Goal: Find specific page/section: Find specific page/section

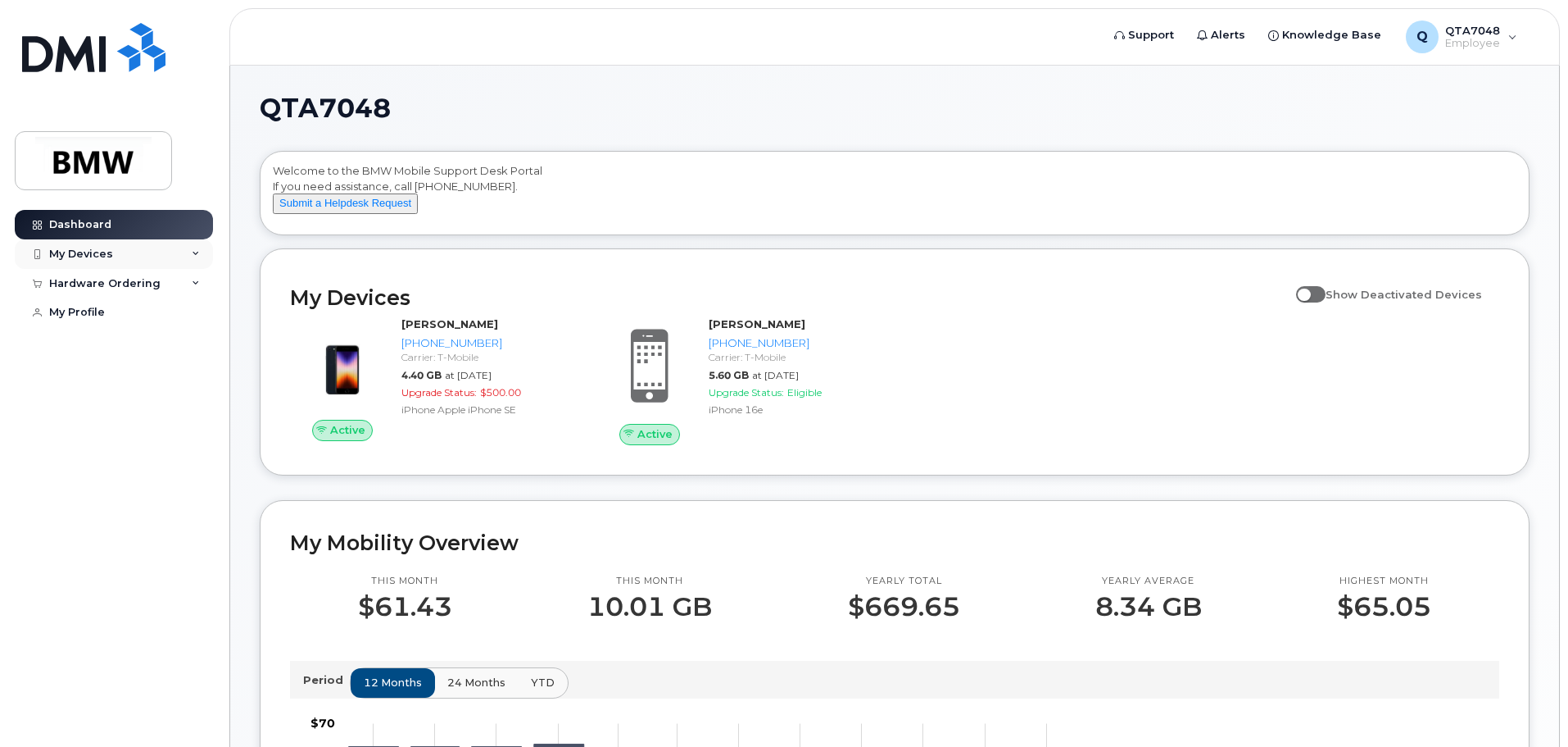
click at [98, 256] on div "My Devices" at bounding box center [82, 254] width 64 height 13
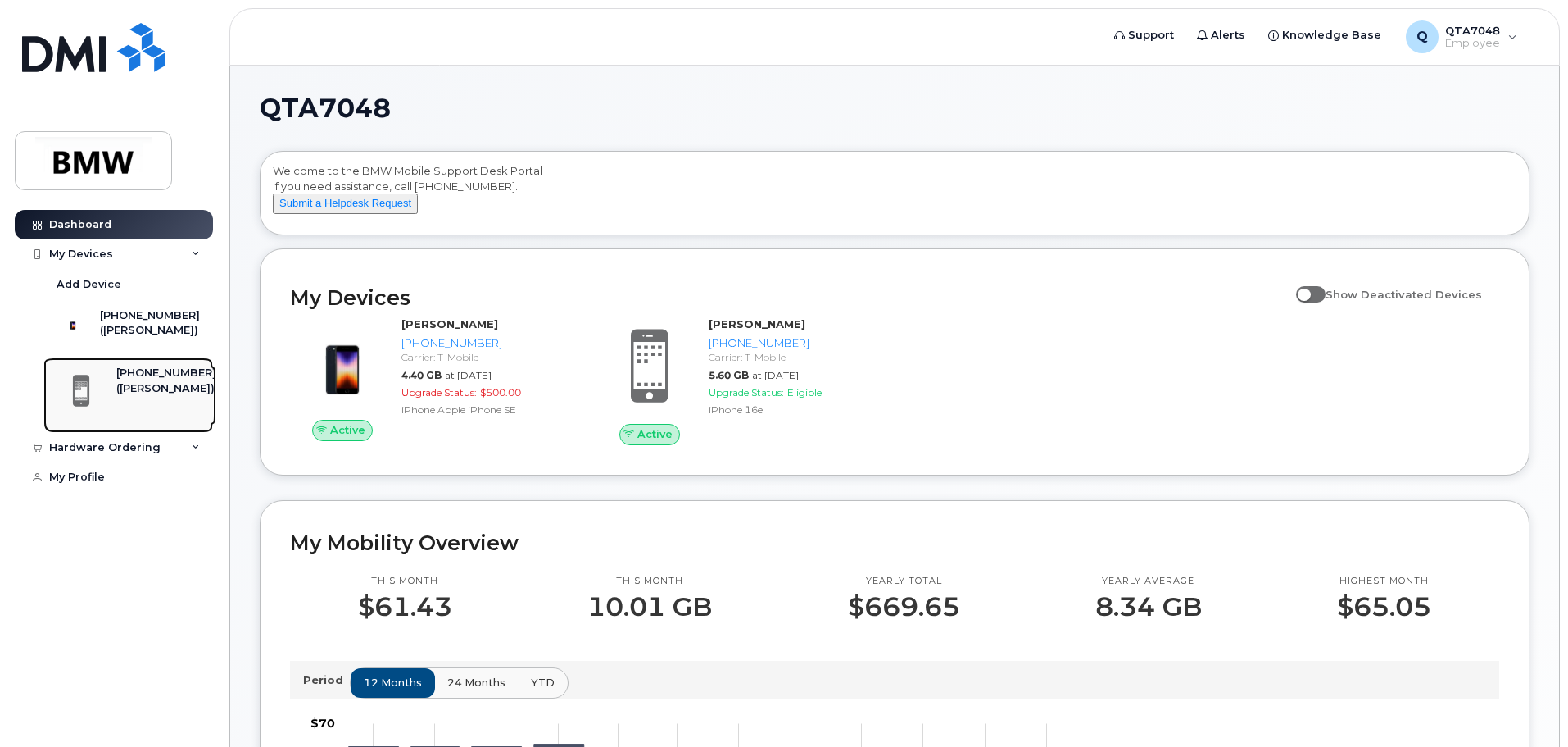
click at [157, 396] on div "([PERSON_NAME])" at bounding box center [166, 388] width 100 height 15
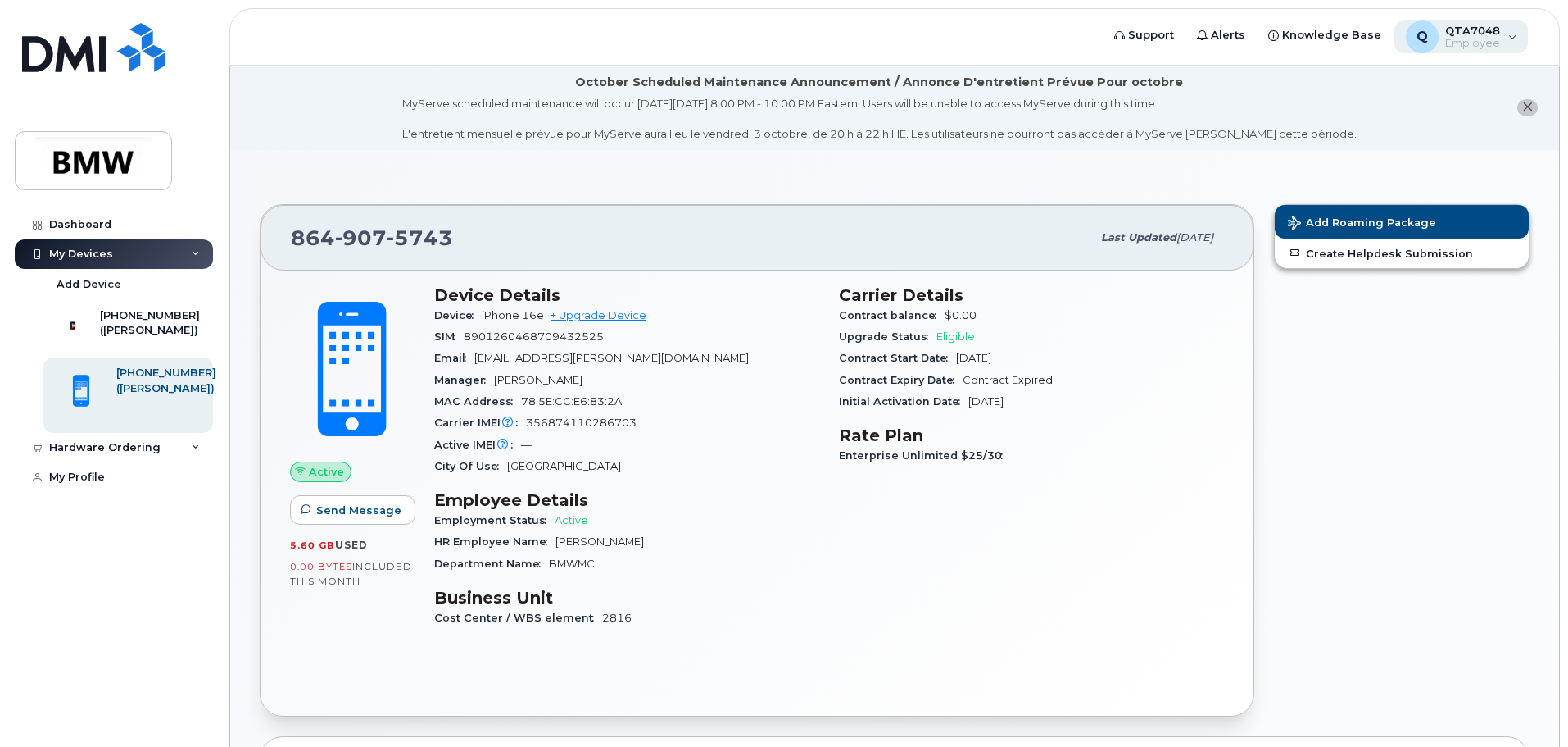
click at [1494, 40] on span "Employee" at bounding box center [1472, 43] width 55 height 13
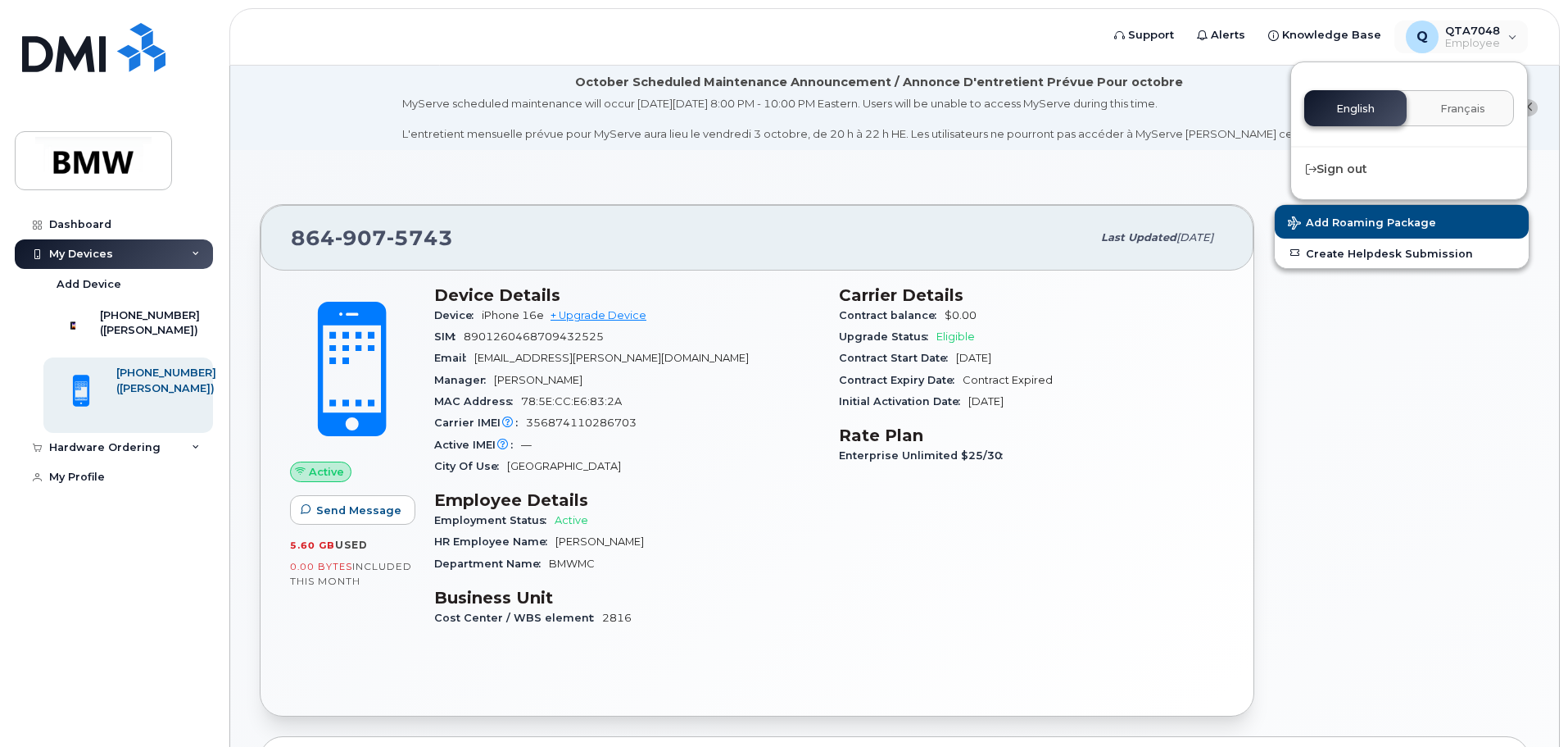
click at [1411, 417] on div "Add Roaming Package Create Helpdesk Submission" at bounding box center [1401, 460] width 276 height 533
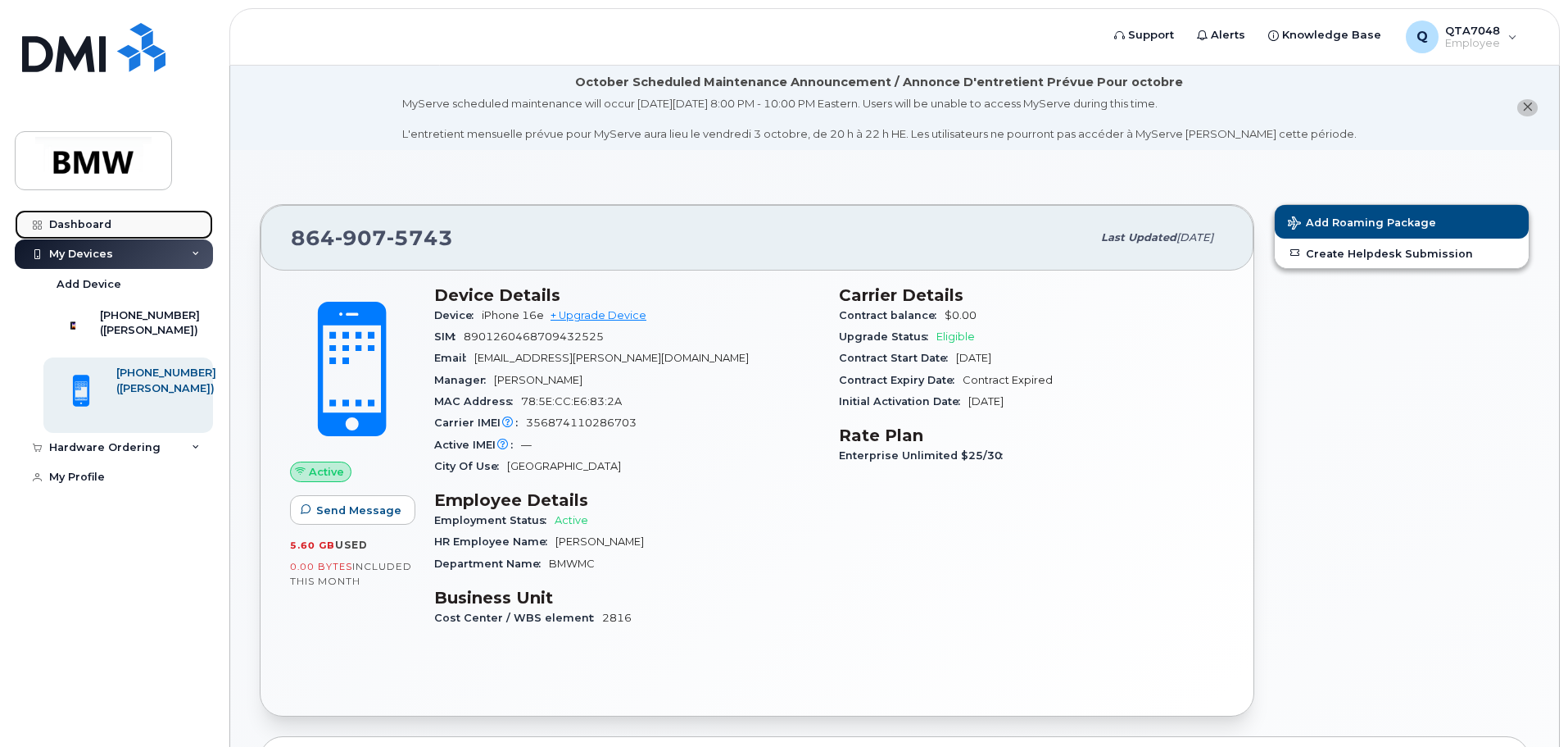
click at [96, 225] on div "Dashboard" at bounding box center [81, 224] width 63 height 13
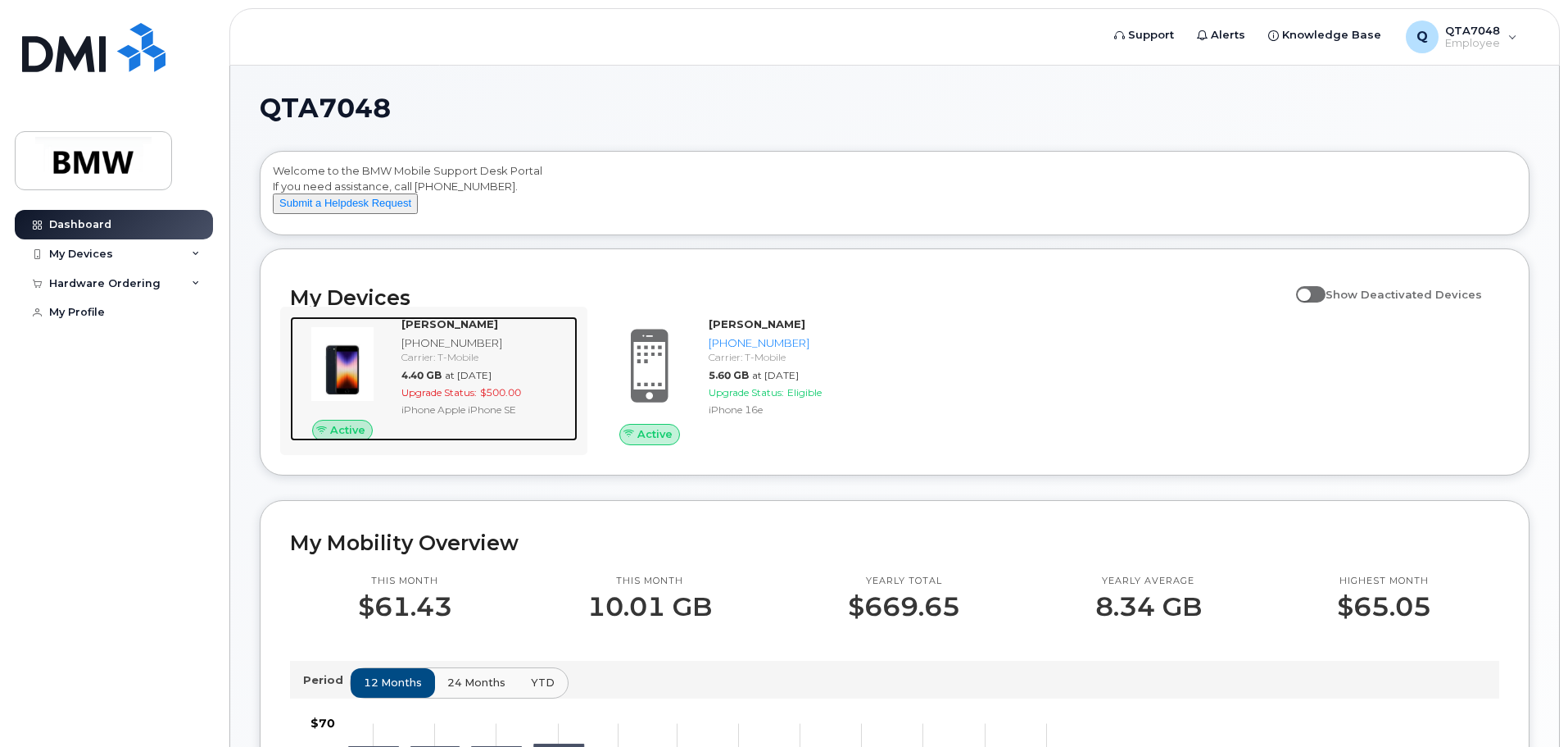
click at [522, 417] on div "iPhone Apple iPhone SE" at bounding box center [486, 410] width 169 height 14
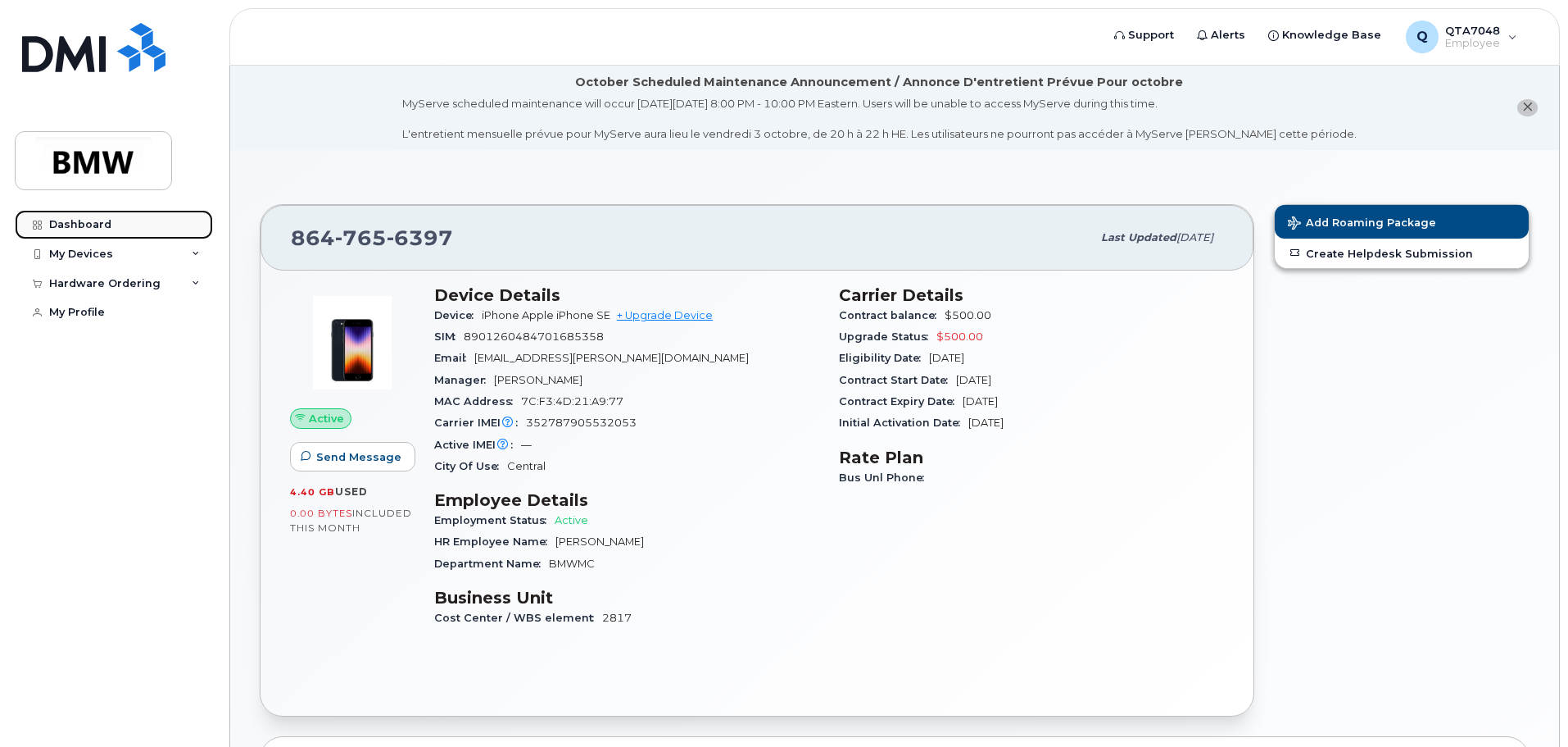
click at [97, 223] on div "Dashboard" at bounding box center [81, 224] width 63 height 13
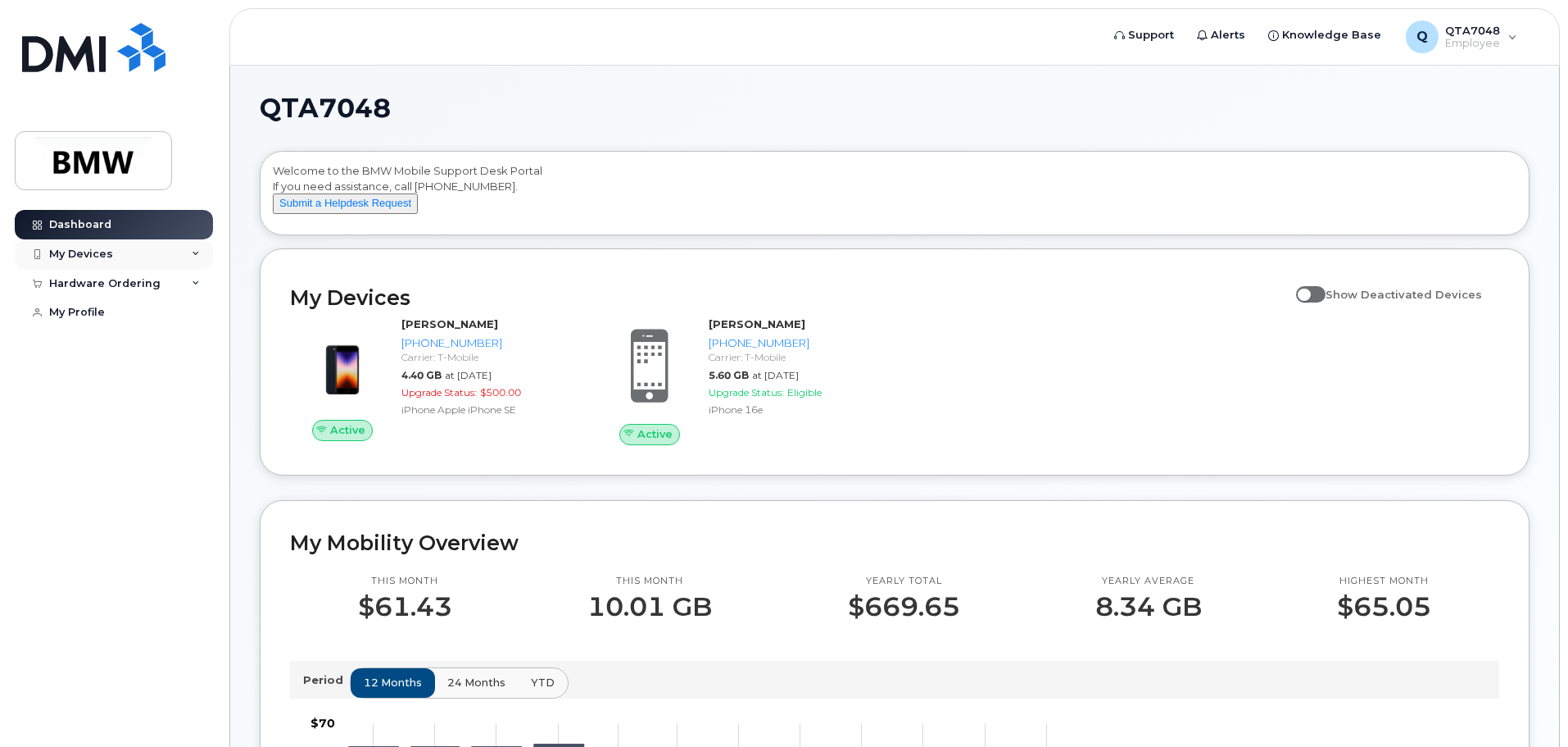
click at [201, 248] on div "My Devices" at bounding box center [114, 254] width 198 height 30
click at [88, 249] on div "My Devices" at bounding box center [82, 254] width 64 height 13
click at [79, 251] on div "My Devices" at bounding box center [82, 254] width 64 height 13
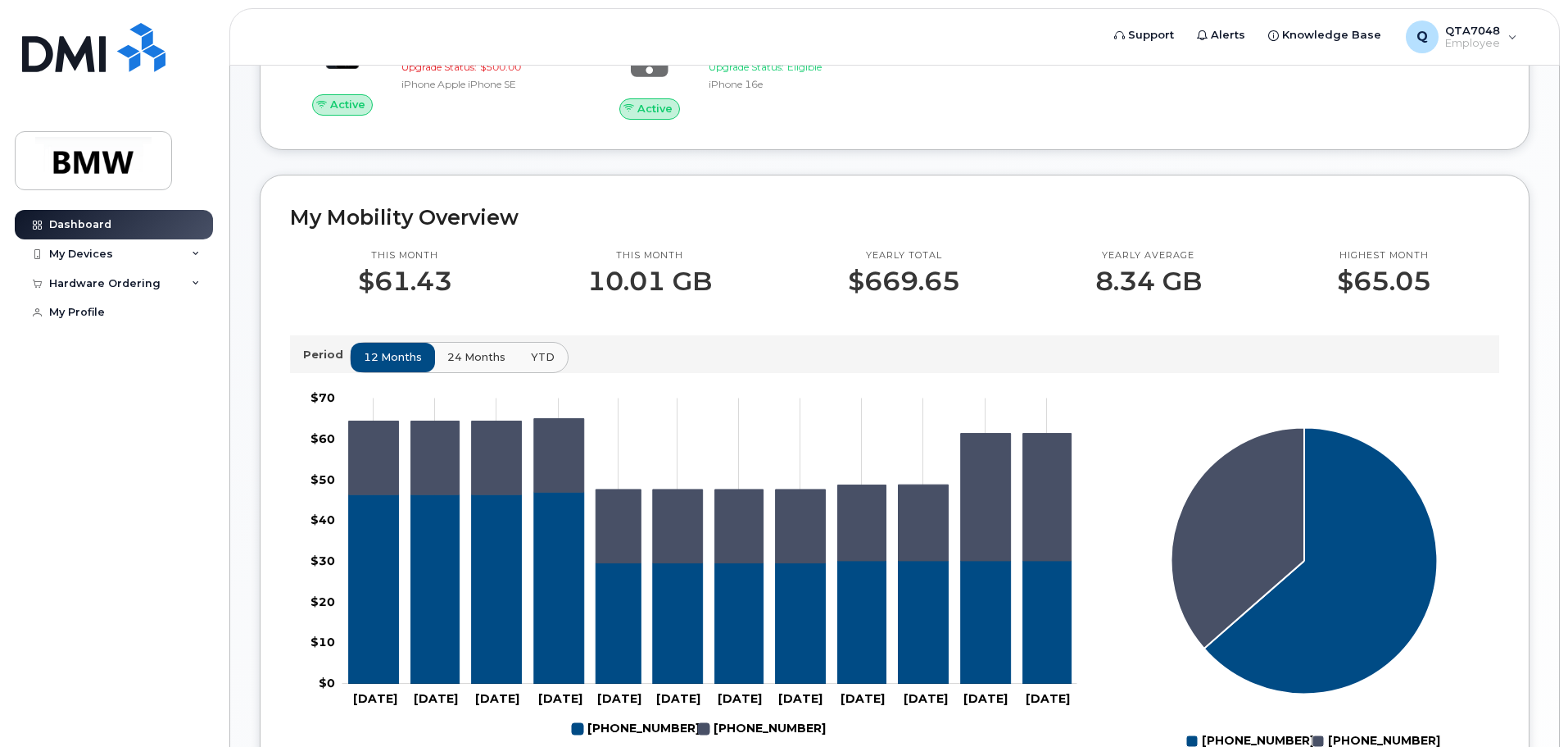
scroll to position [328, 0]
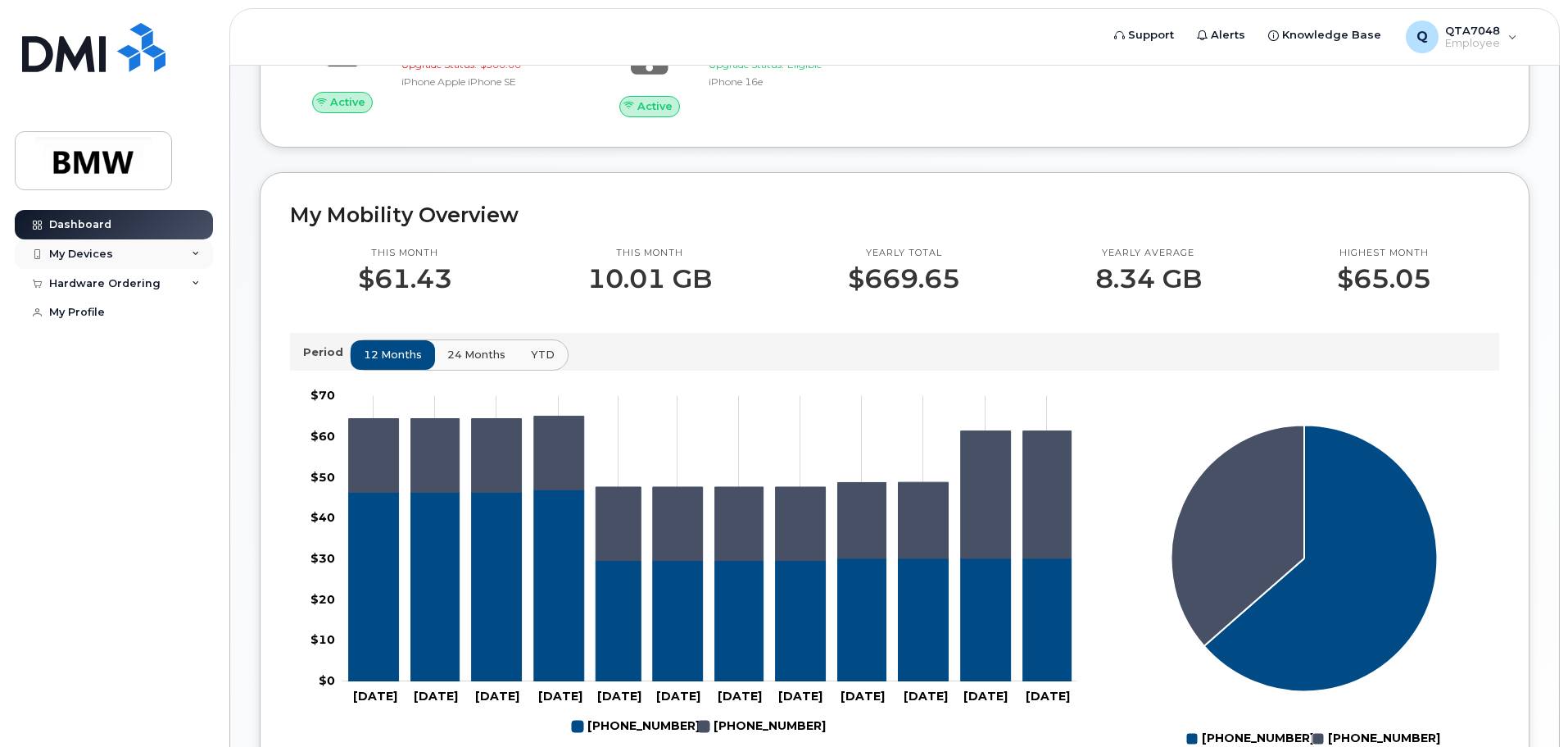
click at [102, 254] on div "My Devices" at bounding box center [82, 254] width 64 height 13
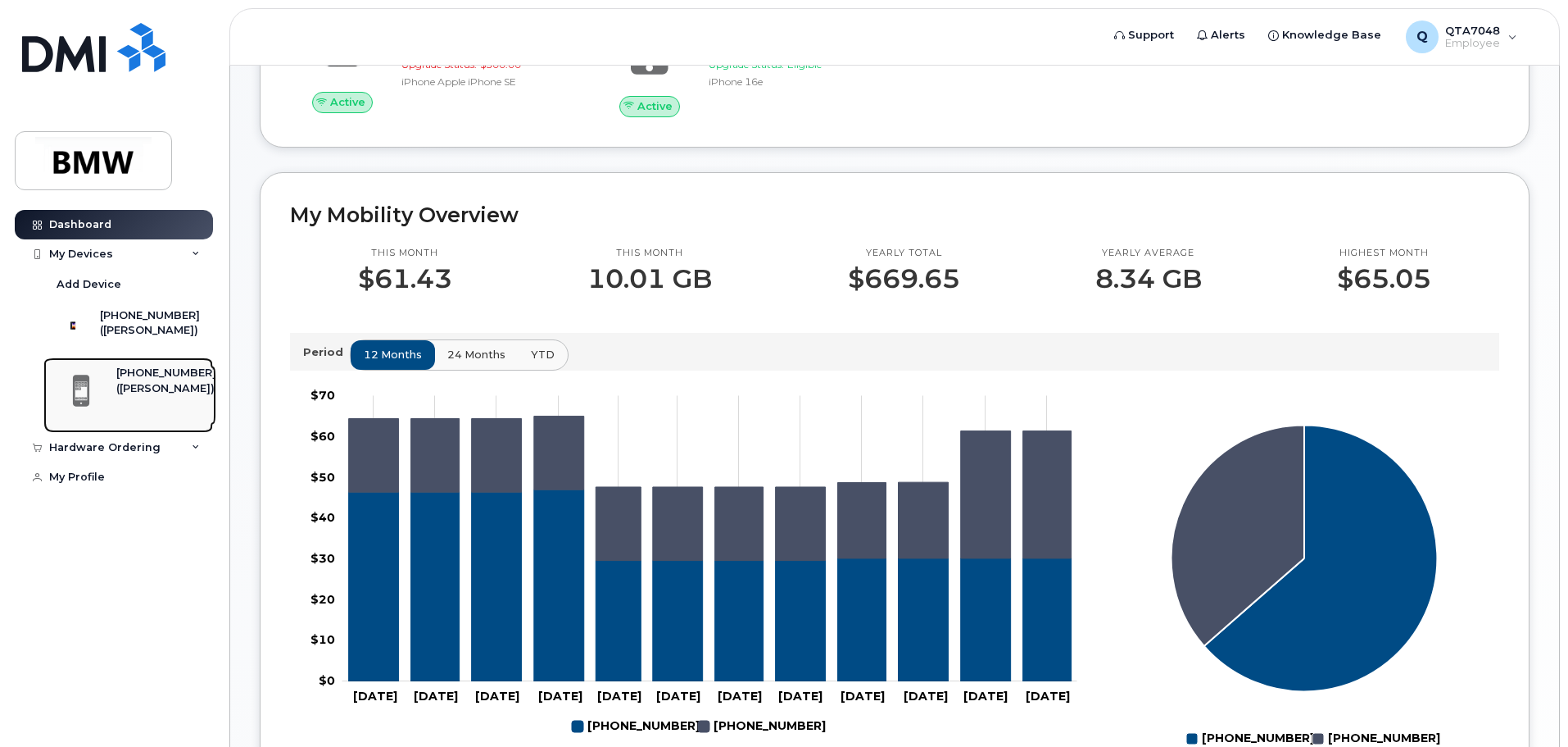
click at [158, 396] on div "([PERSON_NAME])" at bounding box center [166, 388] width 100 height 15
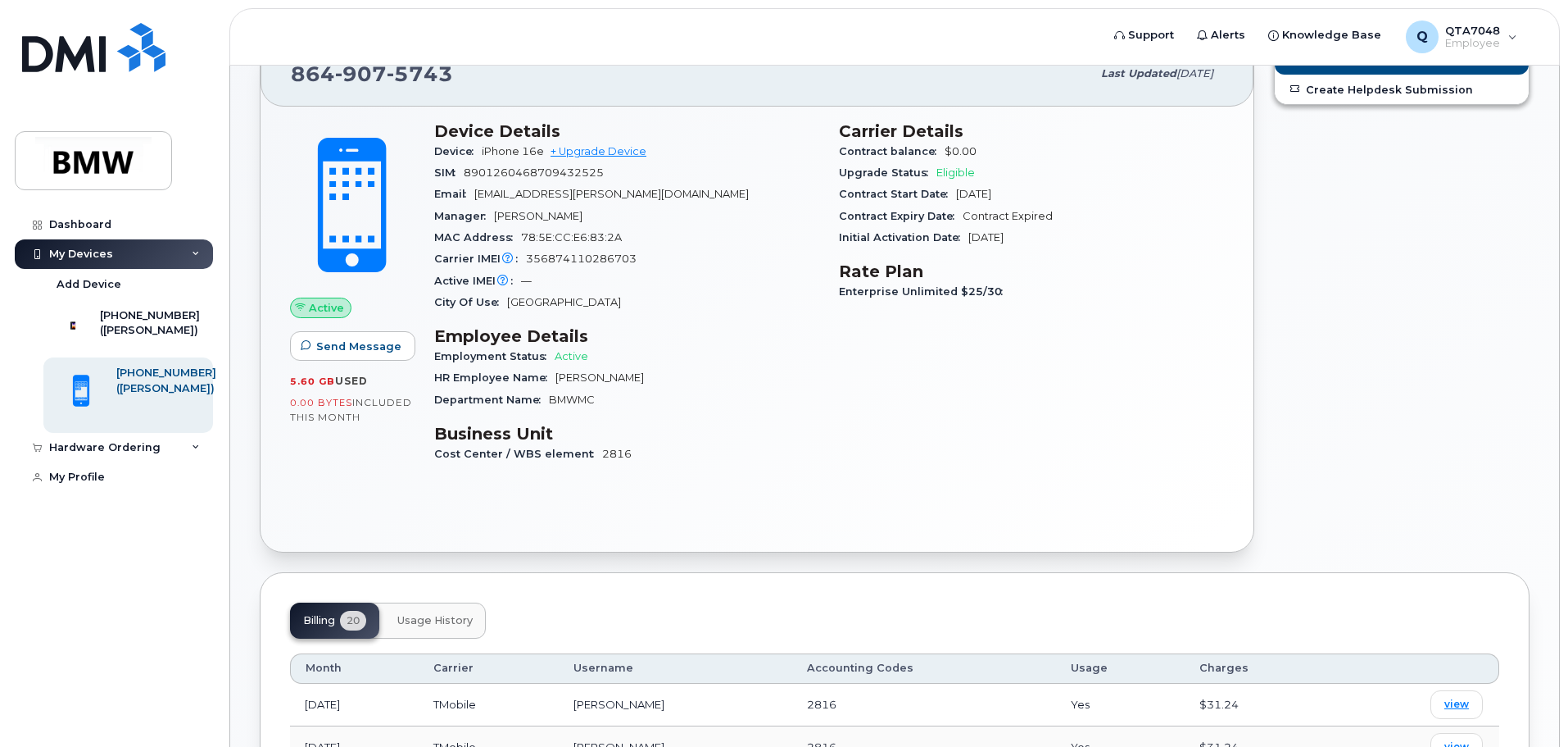
scroll to position [82, 0]
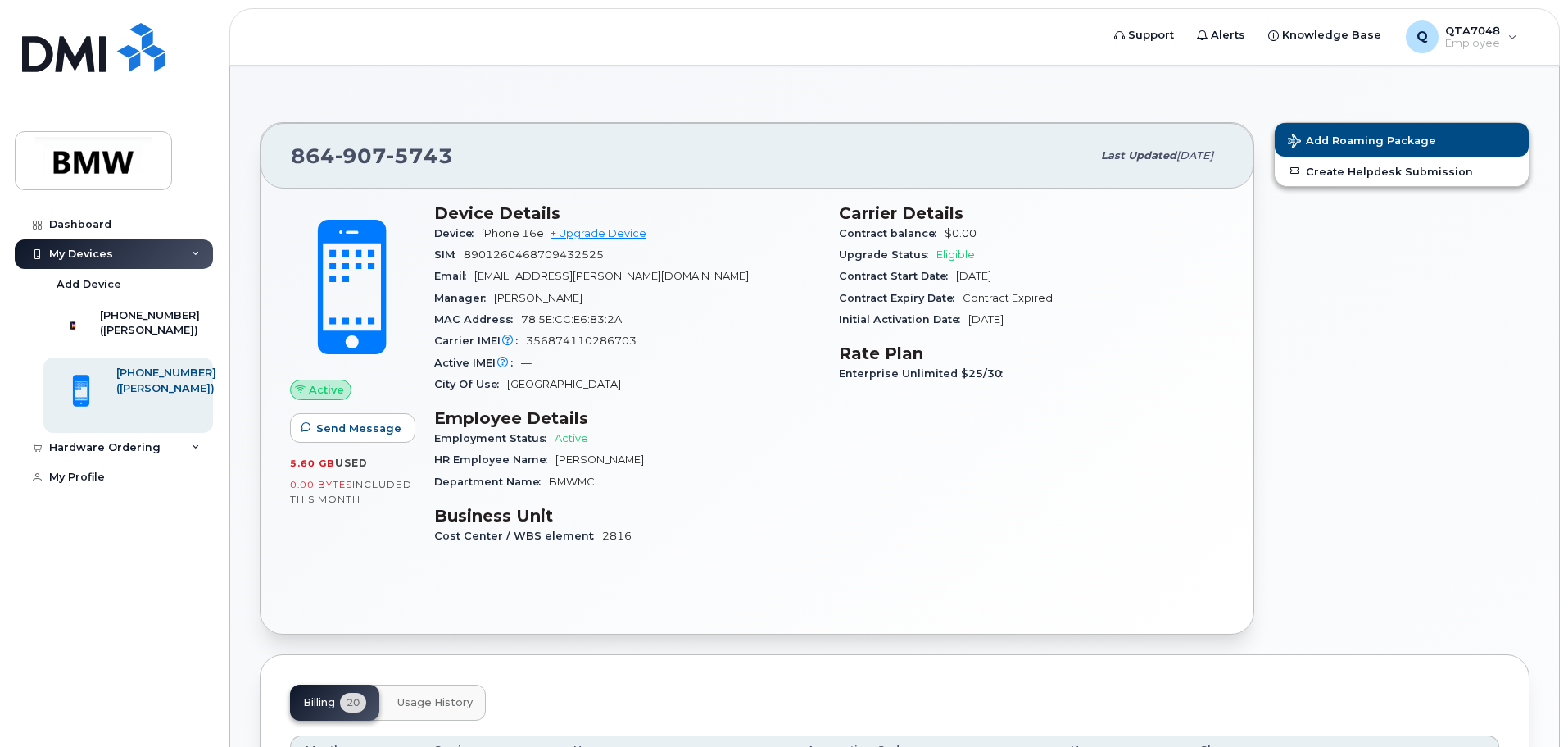
click at [1007, 406] on div "Carrier Details Contract balance $0.00 Upgrade Status Eligible Contract Start D…" at bounding box center [1032, 381] width 405 height 377
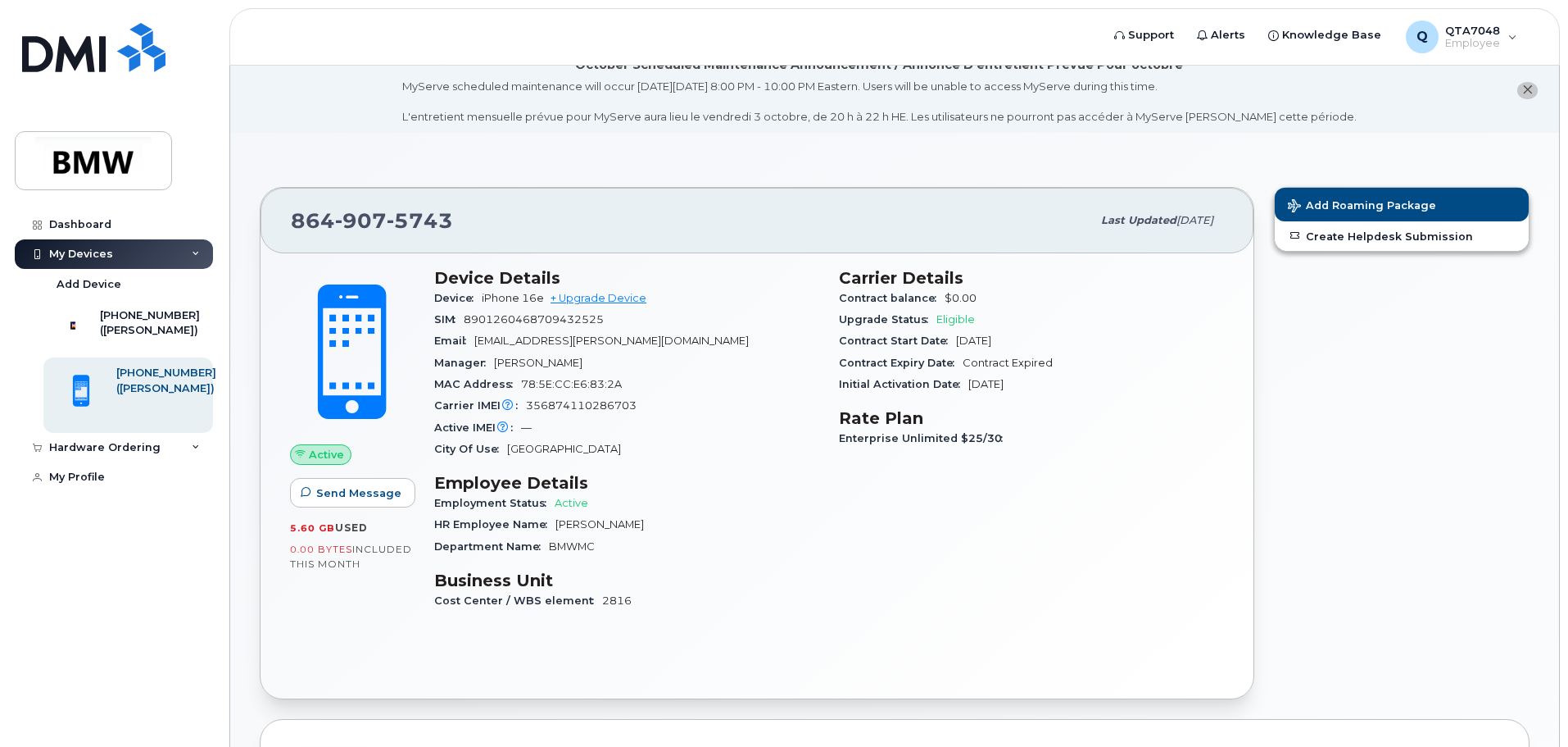
scroll to position [0, 0]
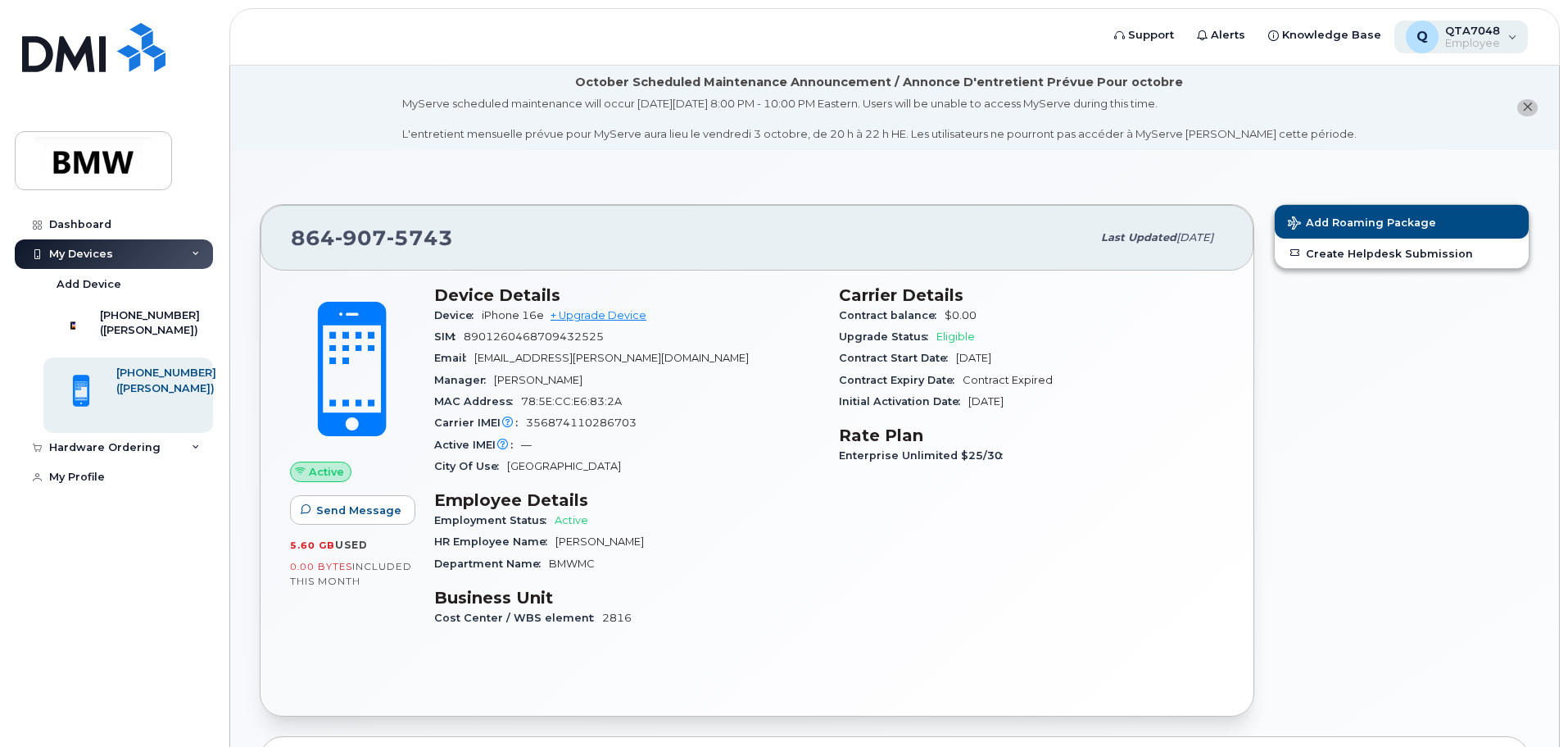
click at [1493, 43] on span "Employee" at bounding box center [1472, 43] width 55 height 13
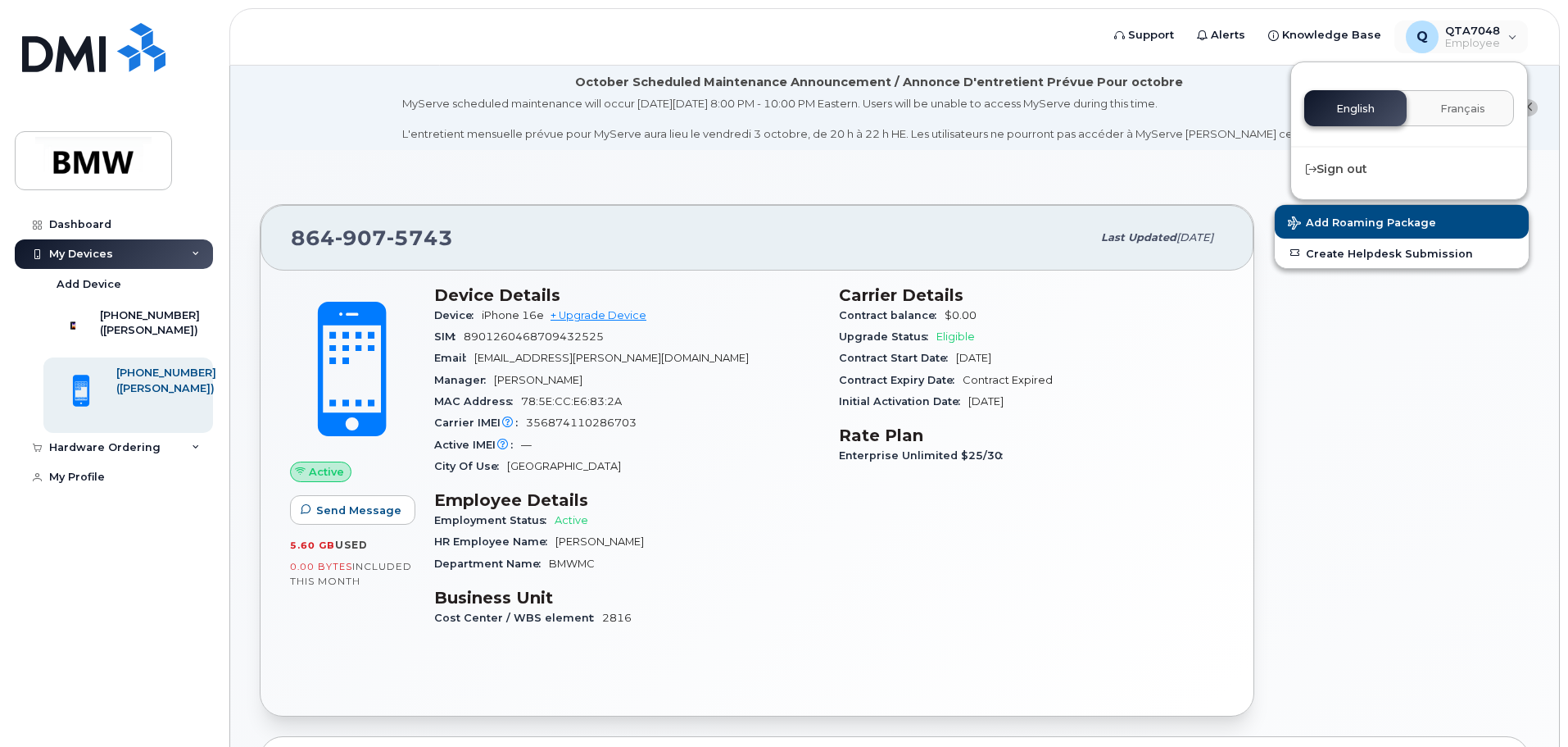
click at [1205, 67] on li "October Scheduled Maintenance Announcement / Annonce D'entretient Prévue Pour o…" at bounding box center [894, 107] width 1329 height 84
